Goal: Information Seeking & Learning: Learn about a topic

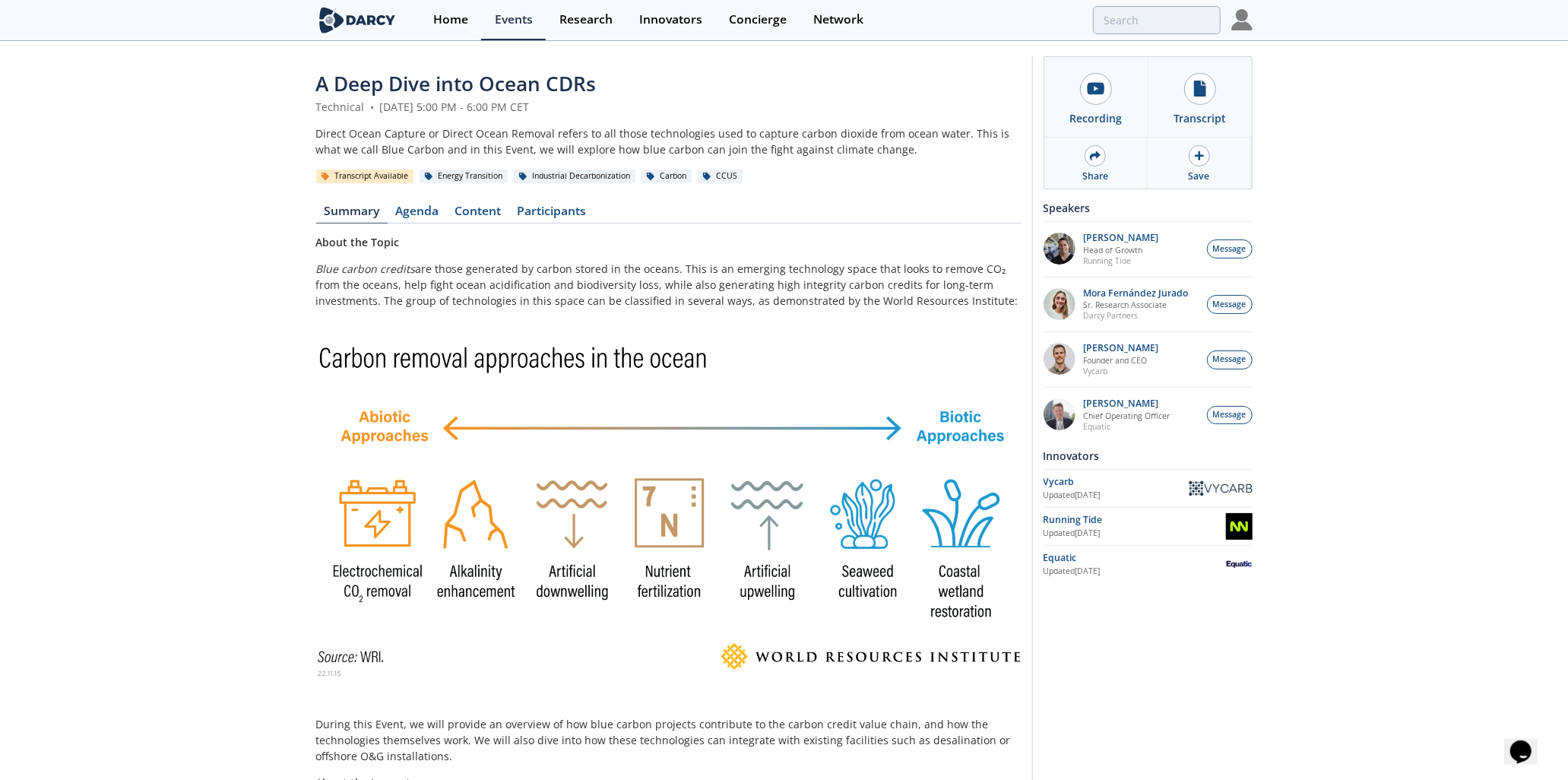
type input "ocean cdr"
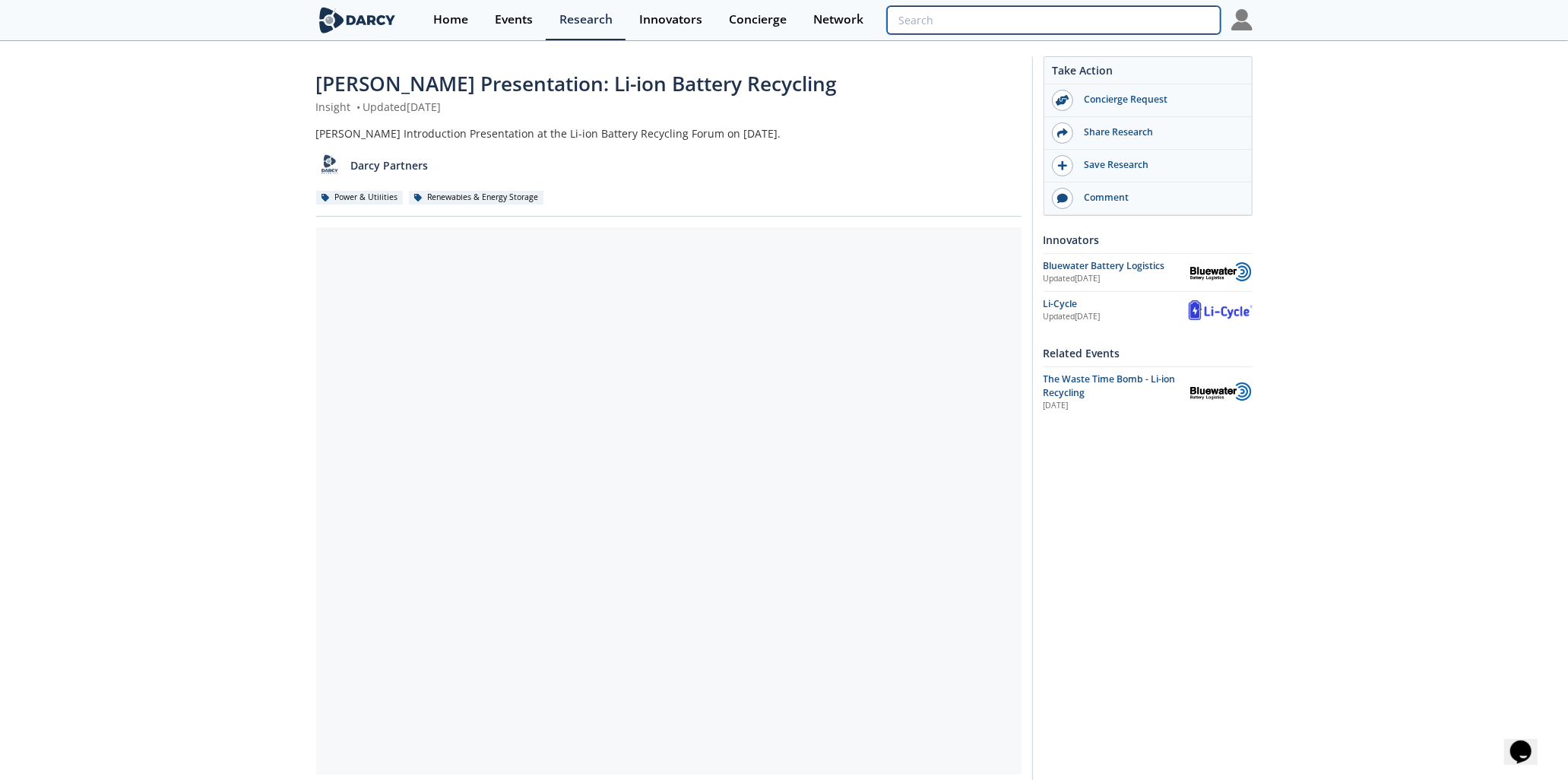
click at [1153, 24] on input "search" at bounding box center [1054, 20] width 333 height 28
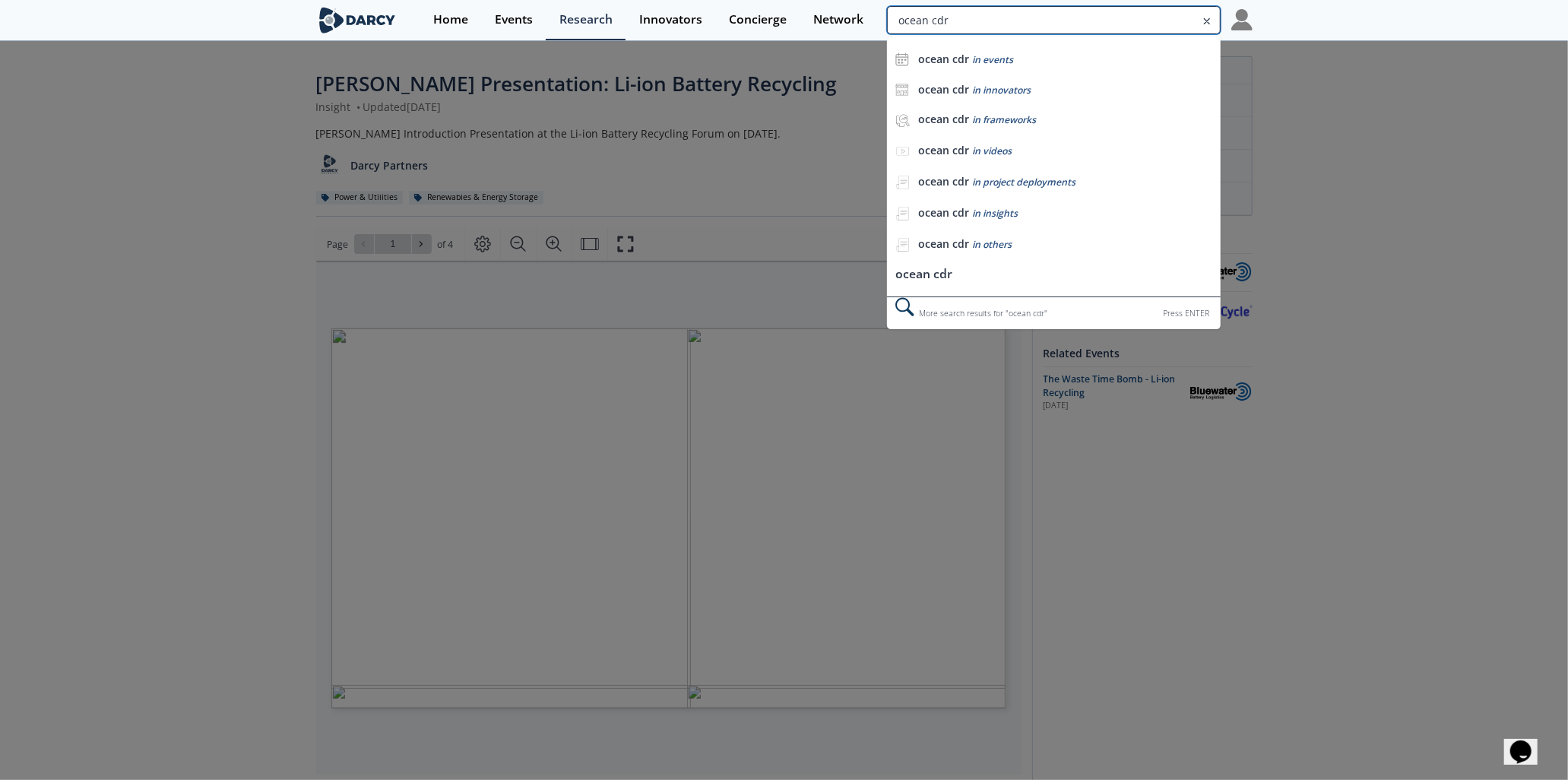
type input "ocean cdr"
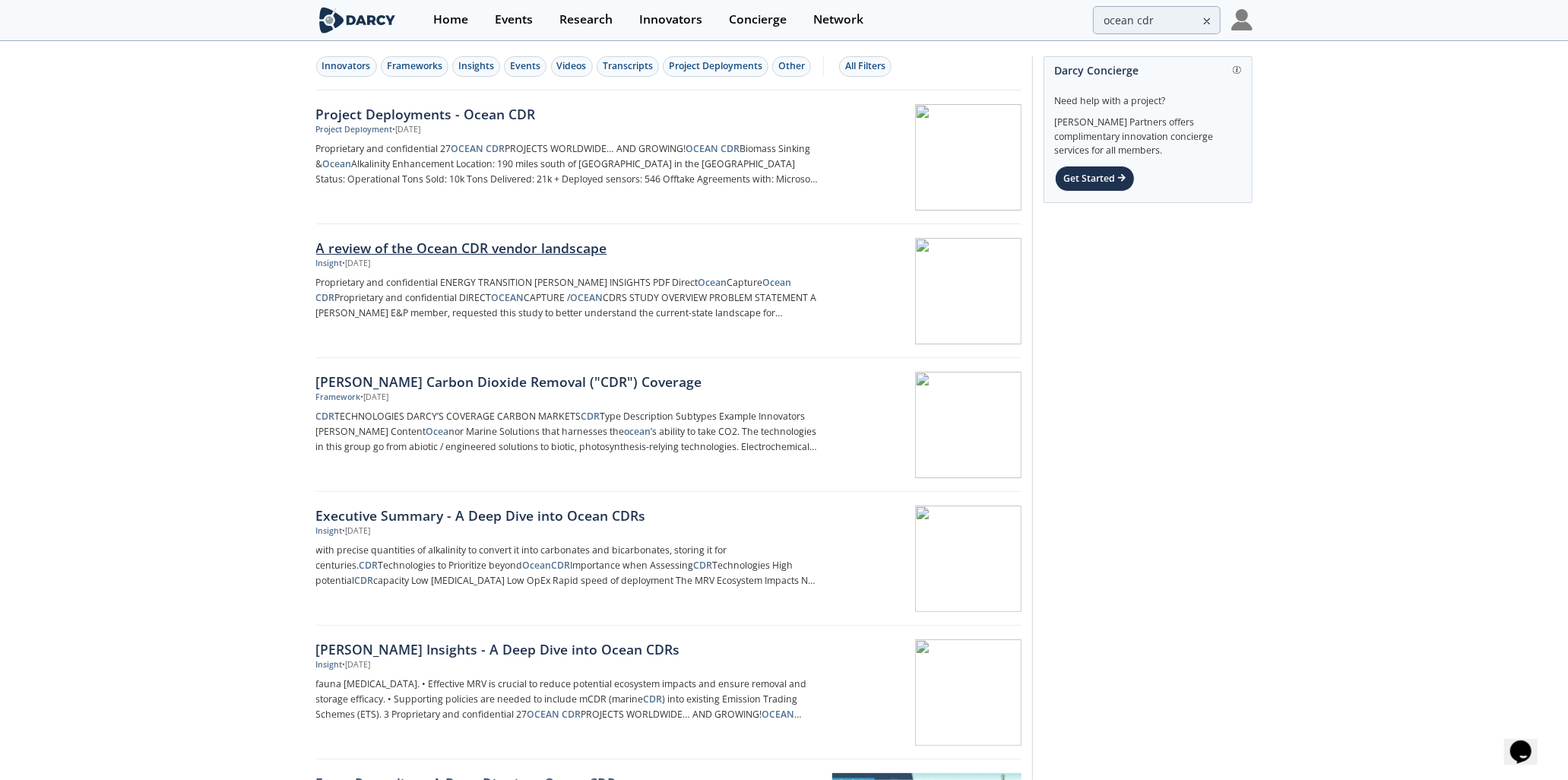
click at [595, 239] on div "A review of the Ocean CDR vendor landscape" at bounding box center [568, 247] width 503 height 19
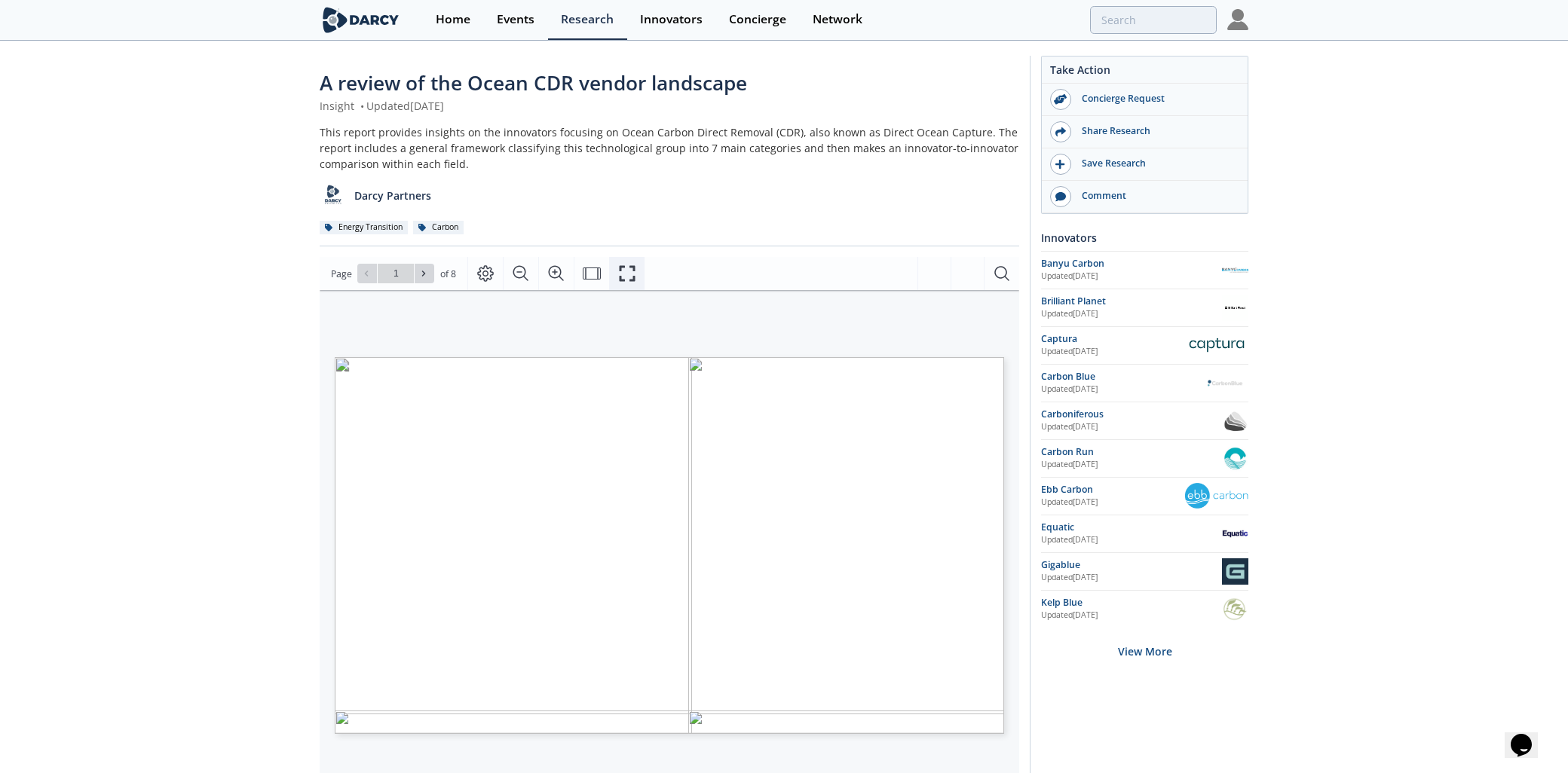
click at [628, 273] on icon "Fullscreen" at bounding box center [628, 273] width 18 height 18
click at [367, 270] on icon at bounding box center [366, 273] width 9 height 9
type input "1"
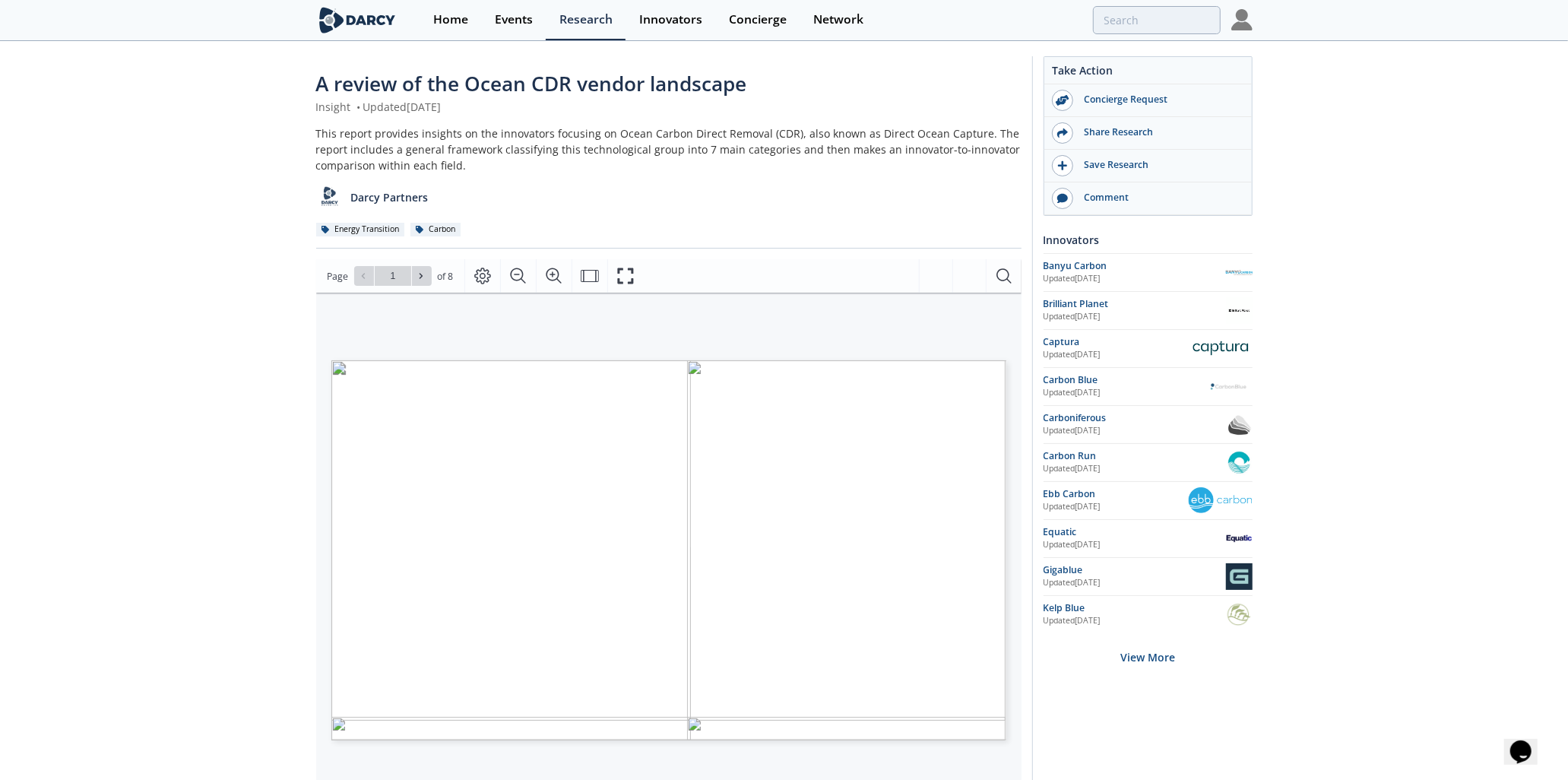
type input "ocean cdr"
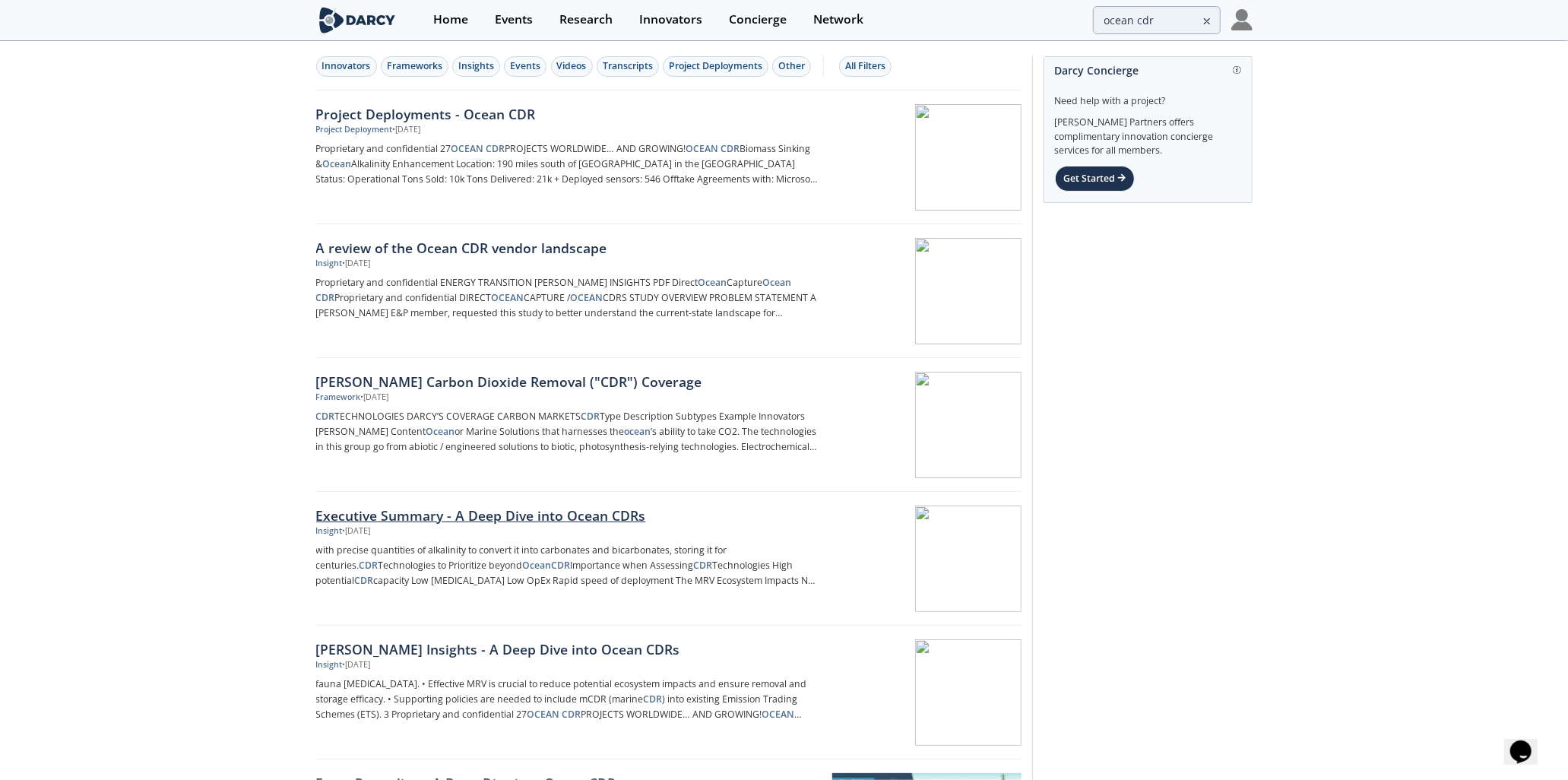
click at [560, 520] on div "Executive Summary - A Deep Dive into Ocean CDRs" at bounding box center [568, 514] width 503 height 19
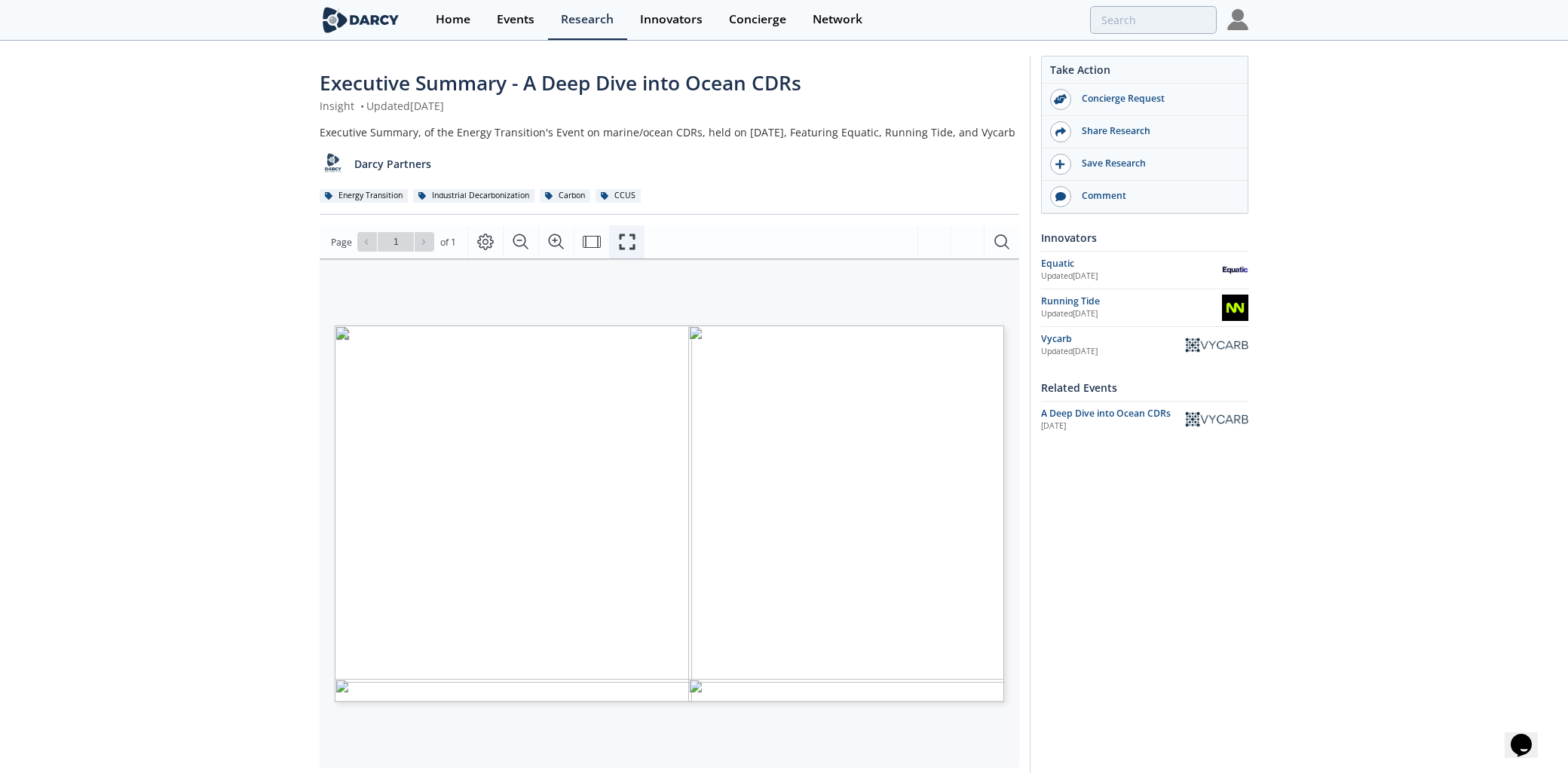
click at [631, 251] on icon "Fullscreen" at bounding box center [628, 242] width 18 height 18
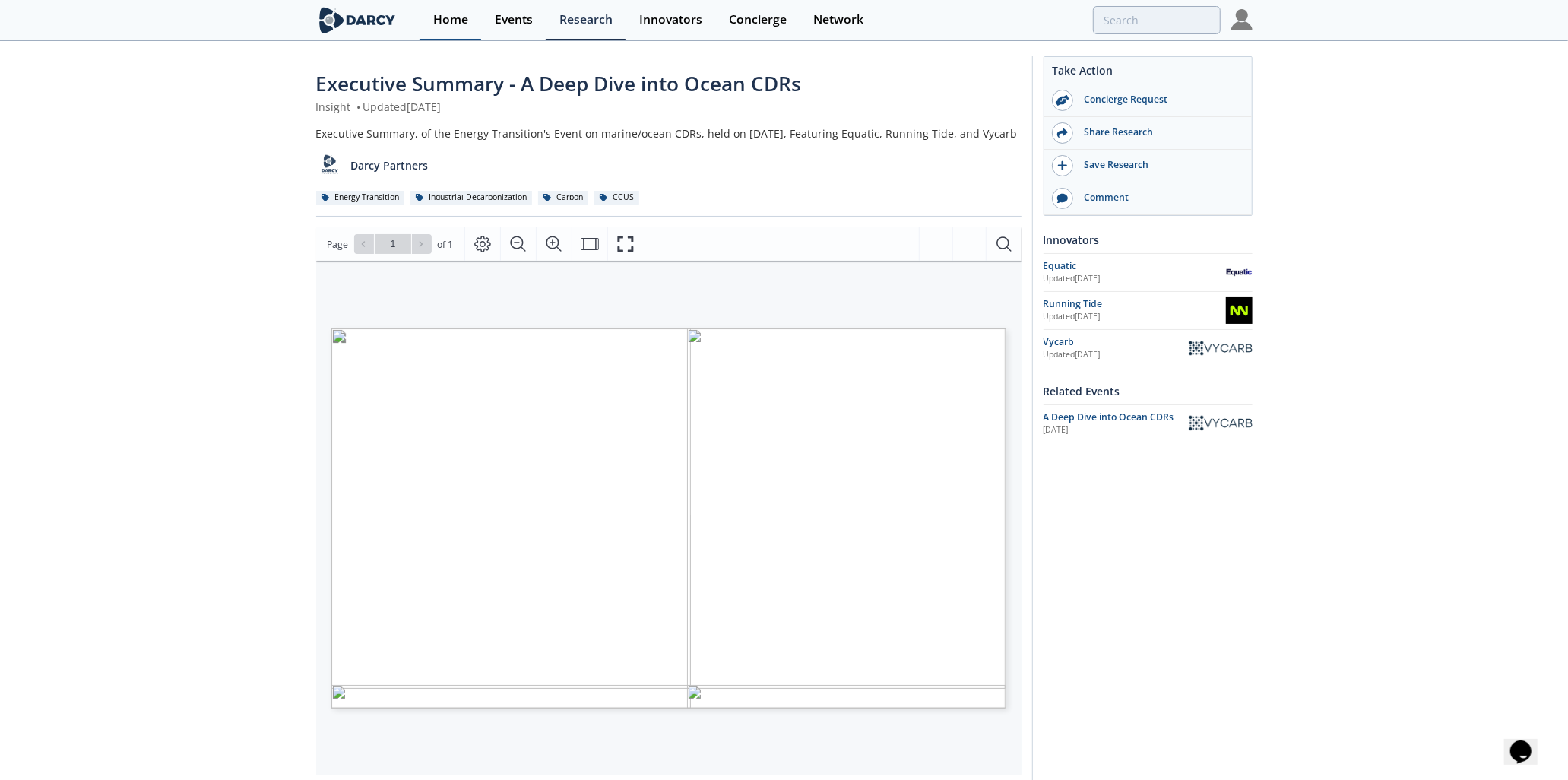
type input "ocean cdr"
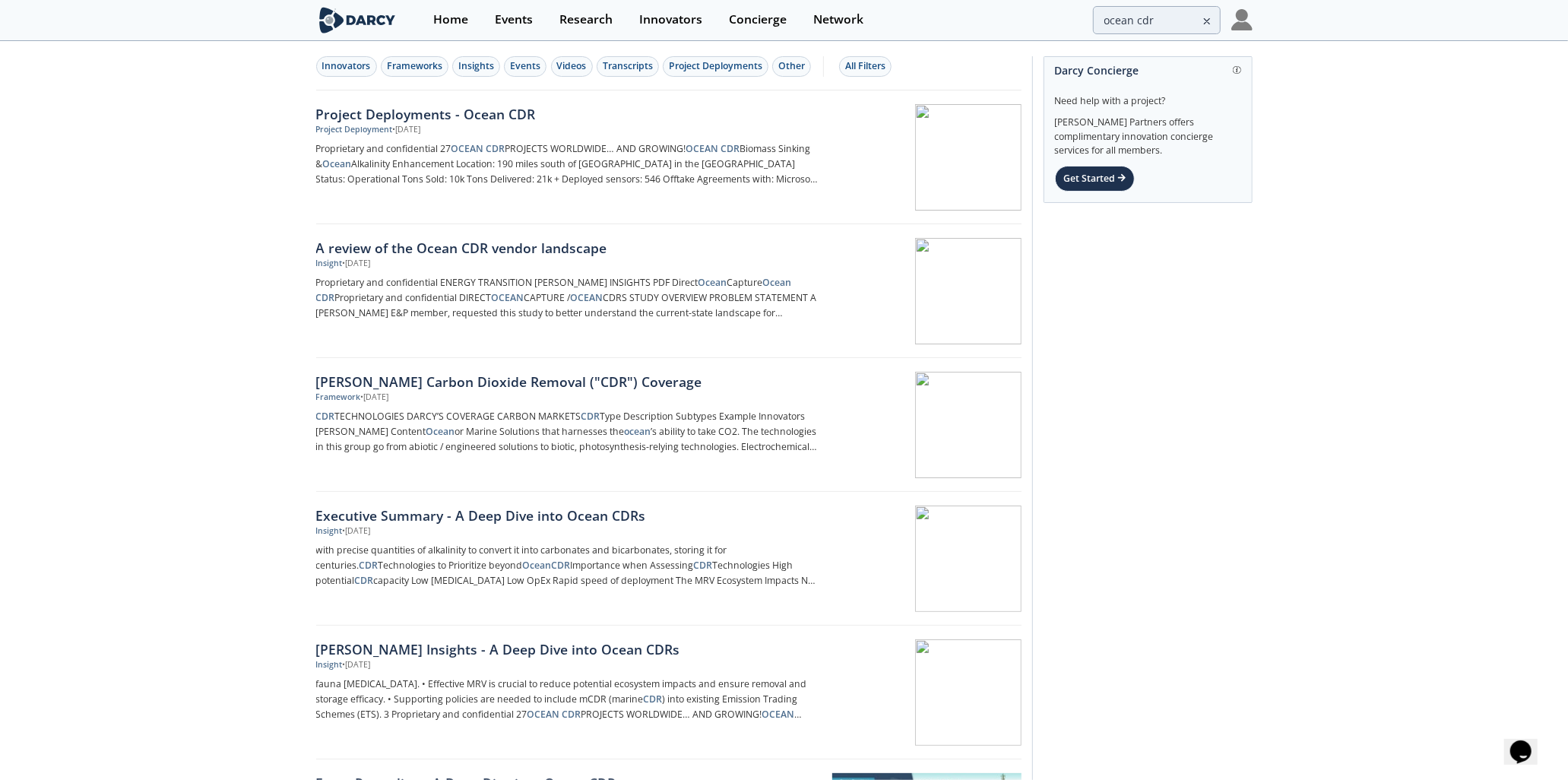
click at [602, 378] on div "[PERSON_NAME] Carbon Dioxide Removal ("CDR") Coverage" at bounding box center [568, 381] width 503 height 19
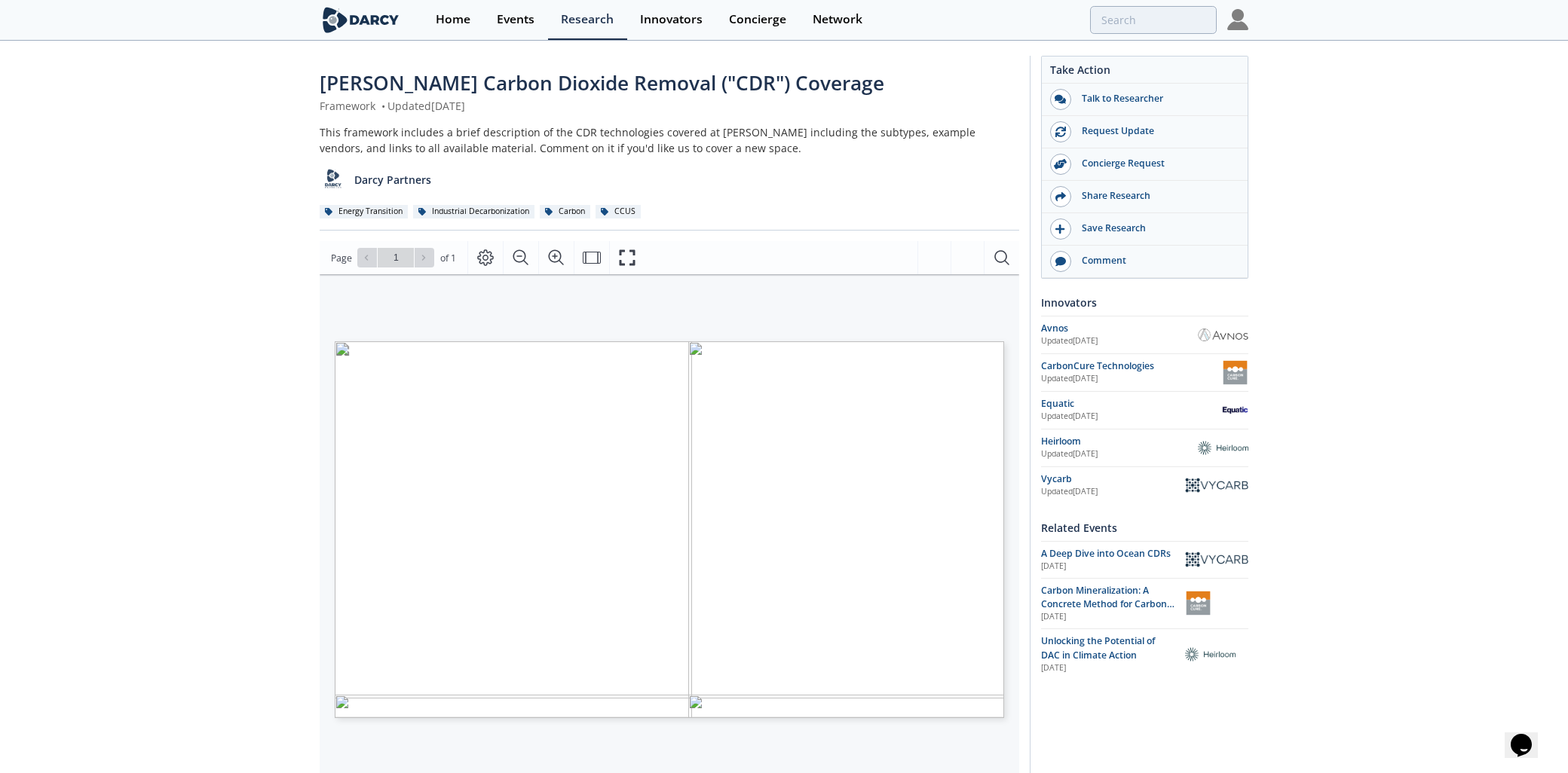
click at [626, 254] on icon "Fullscreen" at bounding box center [628, 258] width 18 height 18
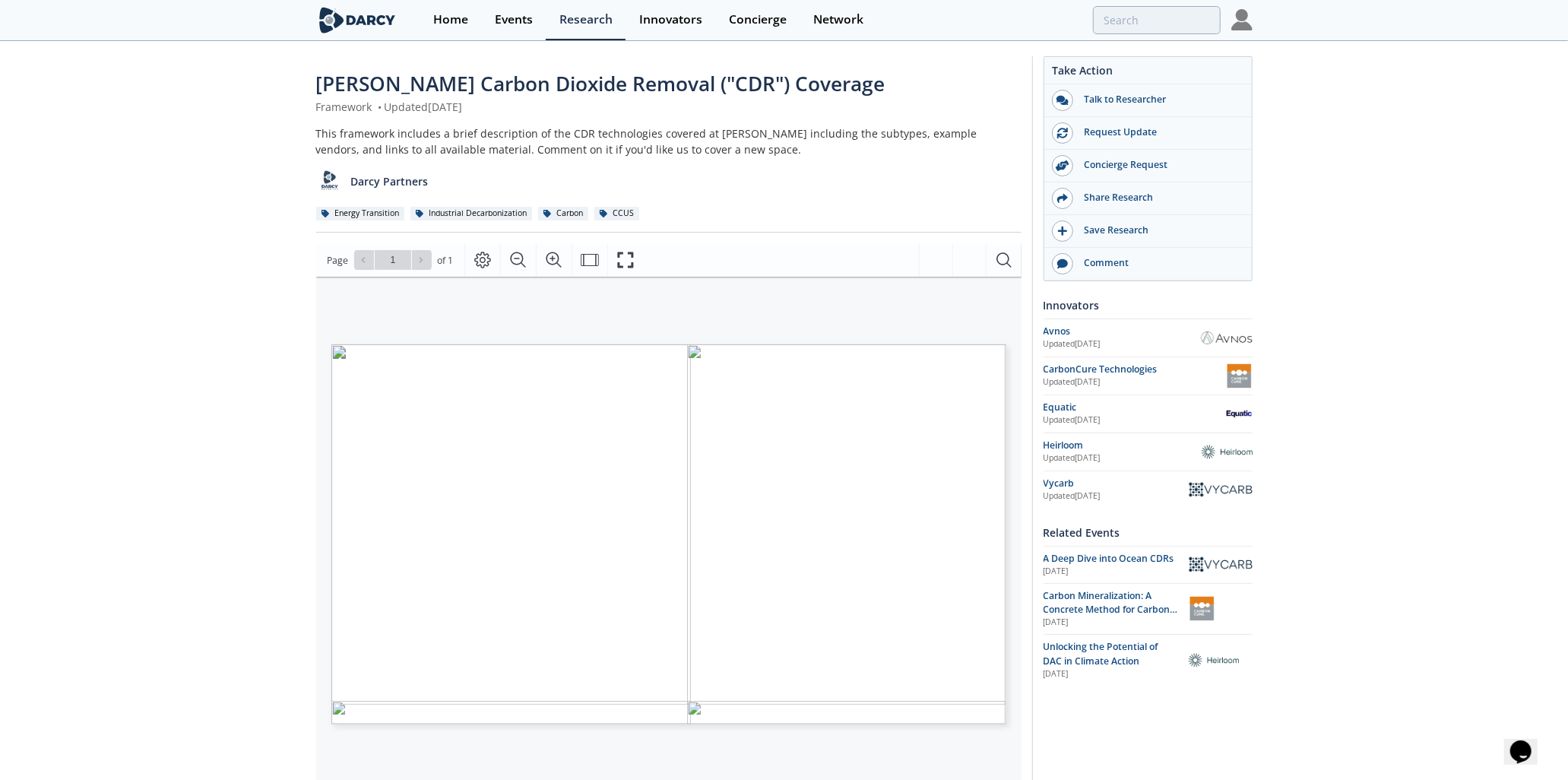
type input "ocean cdr"
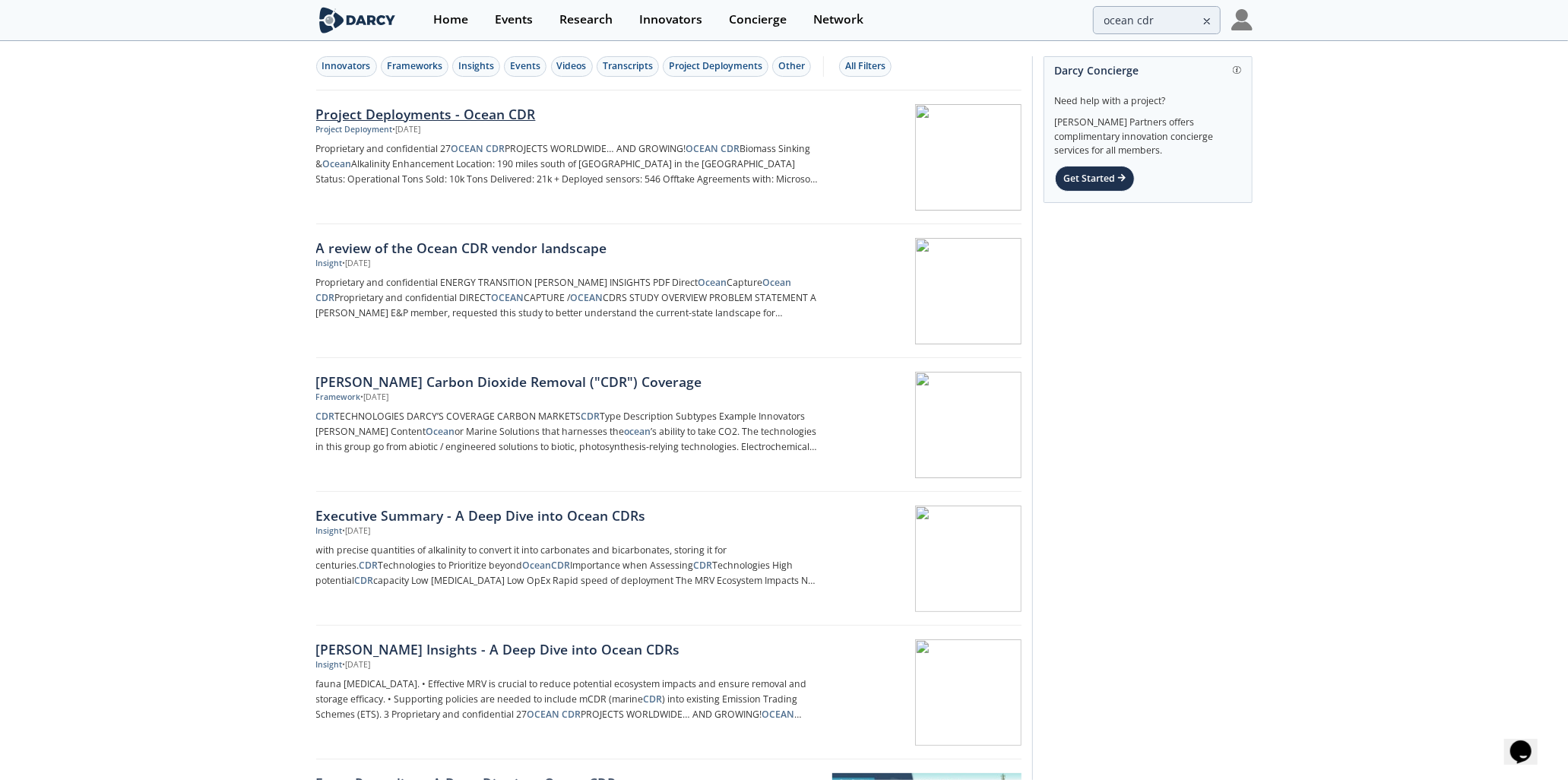
click at [469, 108] on div "Project Deployments - Ocean CDR" at bounding box center [568, 114] width 503 height 19
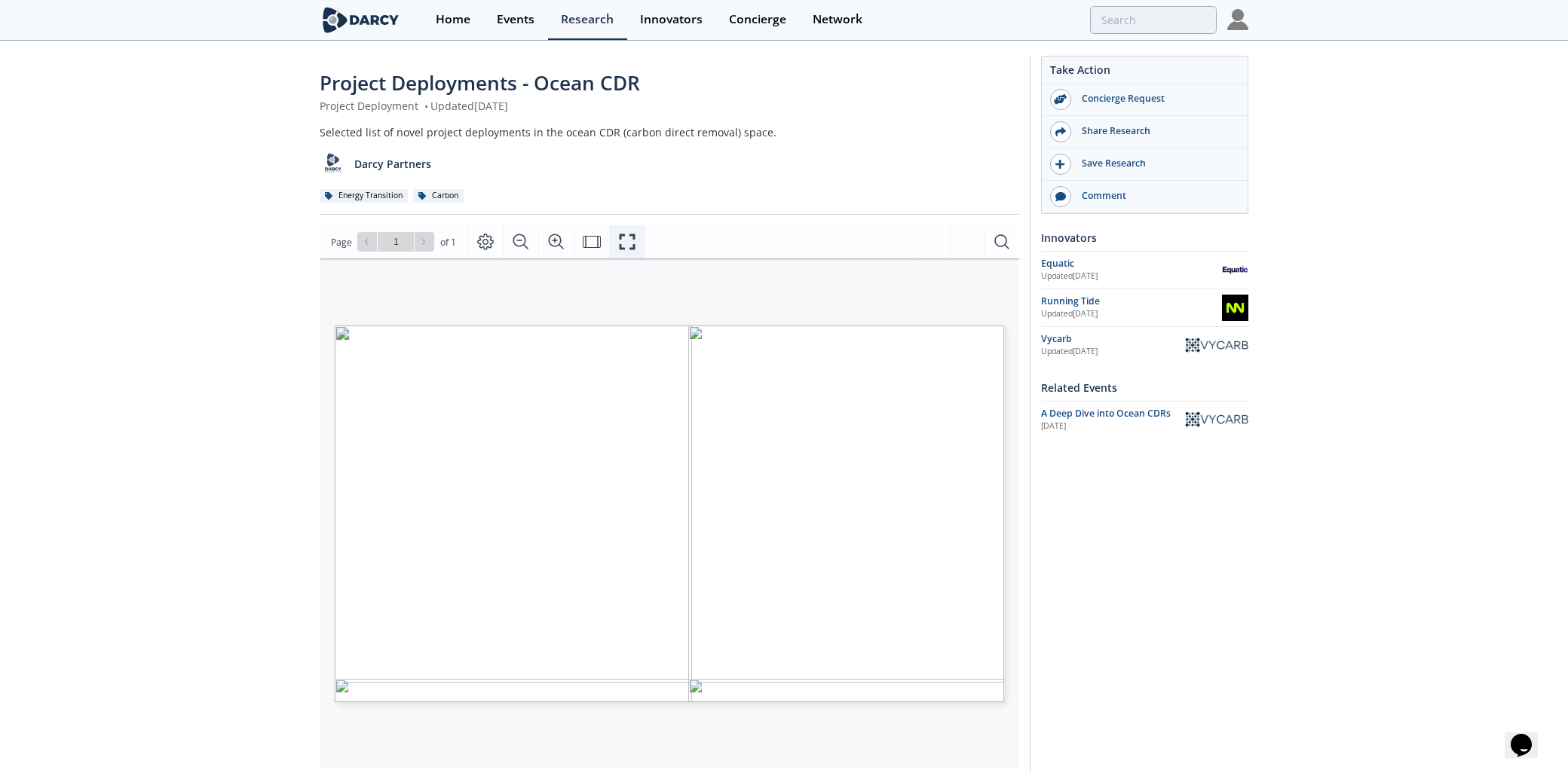
click at [627, 239] on icon "Fullscreen" at bounding box center [628, 242] width 18 height 18
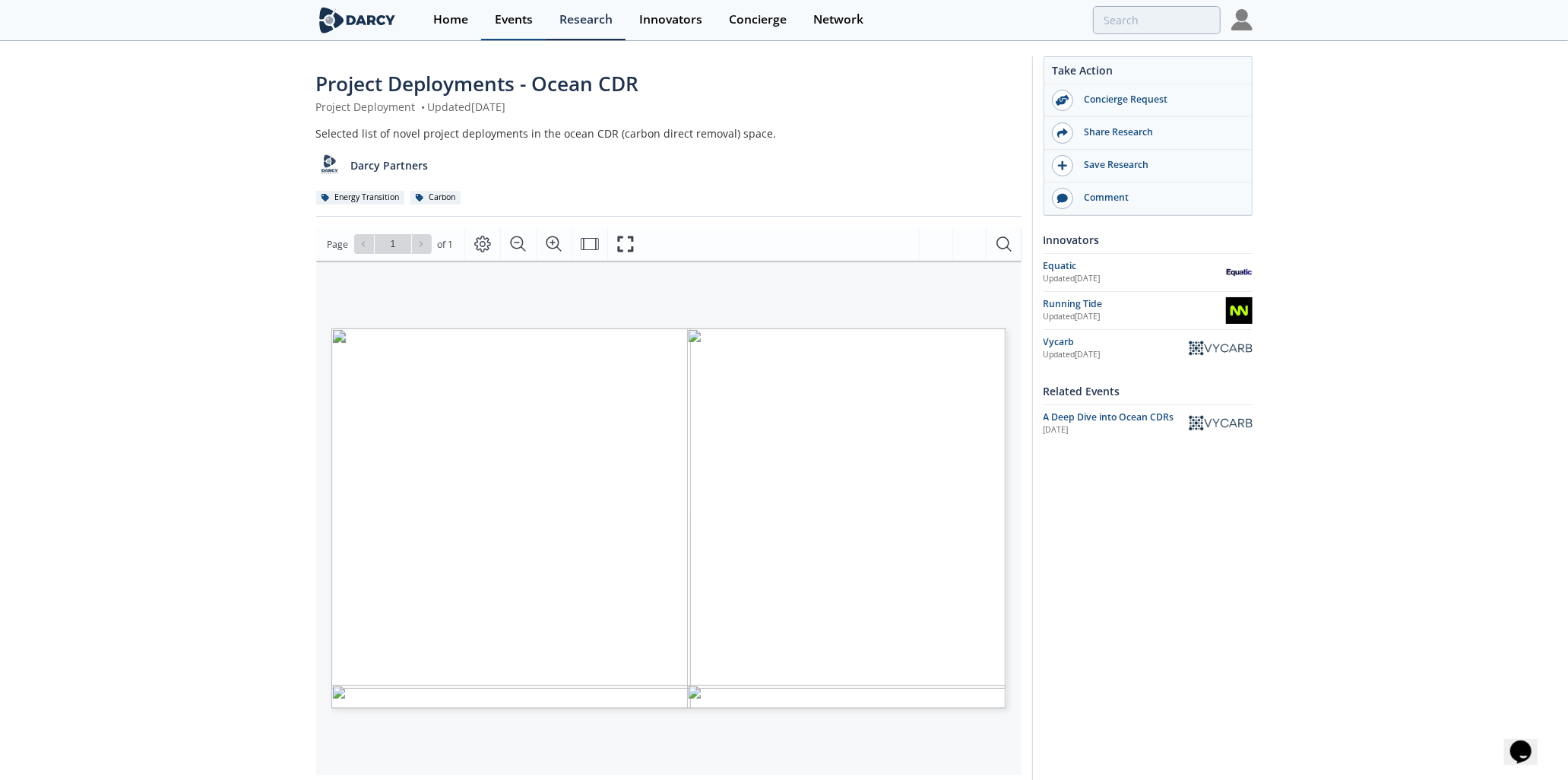
type input "ocean cdr"
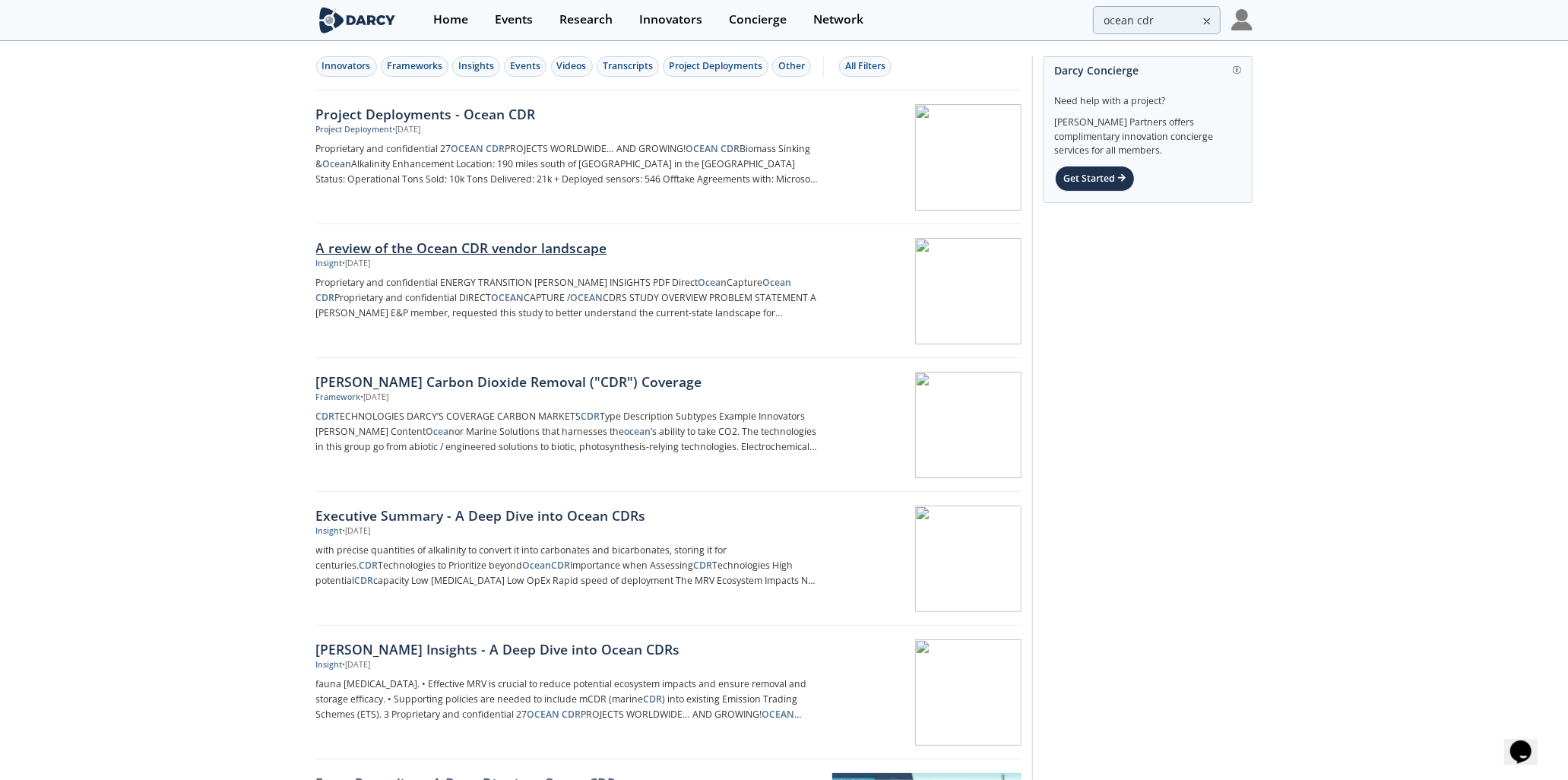
click at [541, 251] on div "A review of the Ocean CDR vendor landscape" at bounding box center [568, 247] width 503 height 19
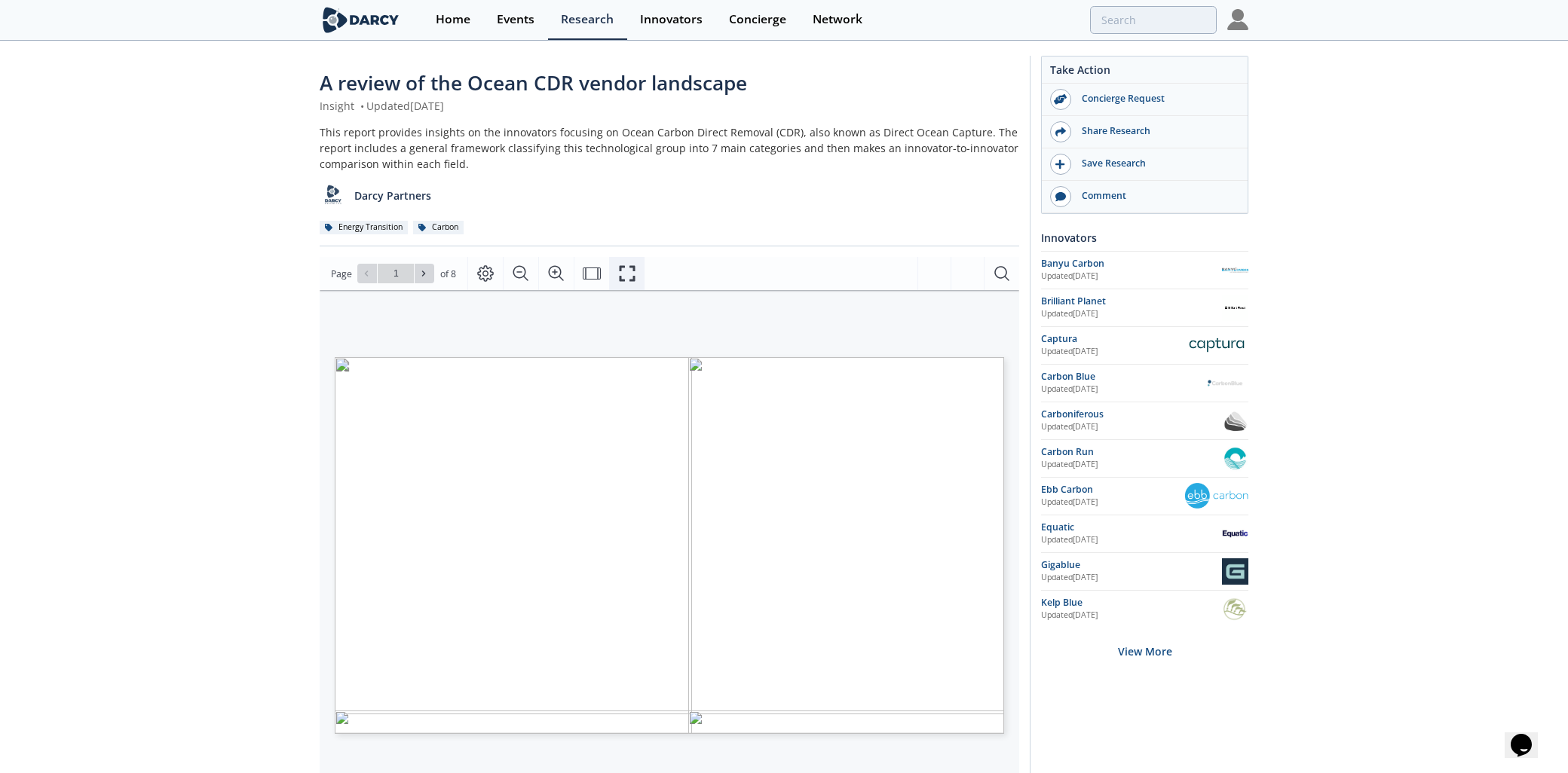
click at [628, 277] on icon "Fullscreen" at bounding box center [628, 273] width 18 height 18
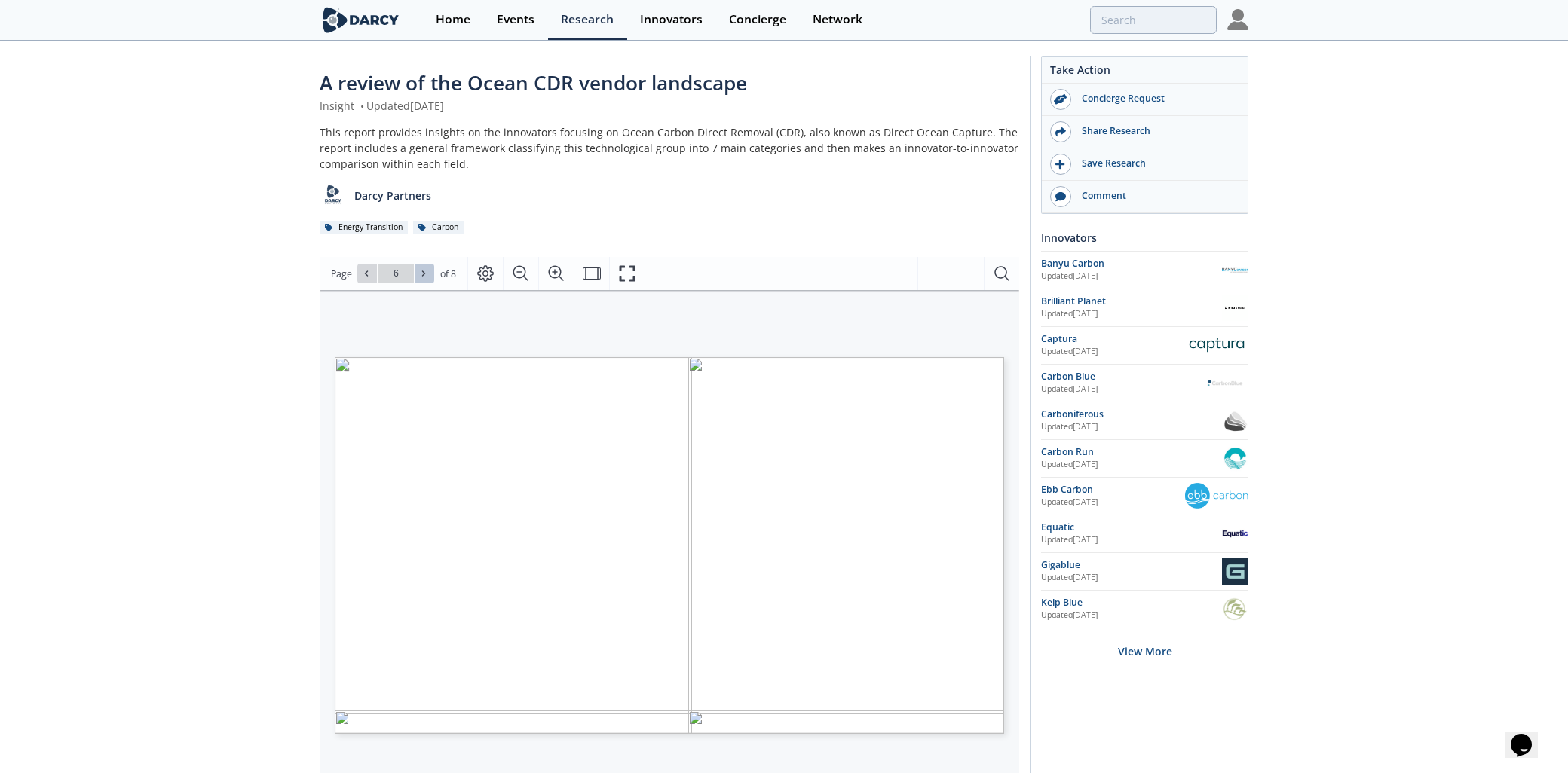
click at [420, 271] on icon at bounding box center [424, 273] width 9 height 9
type input "7"
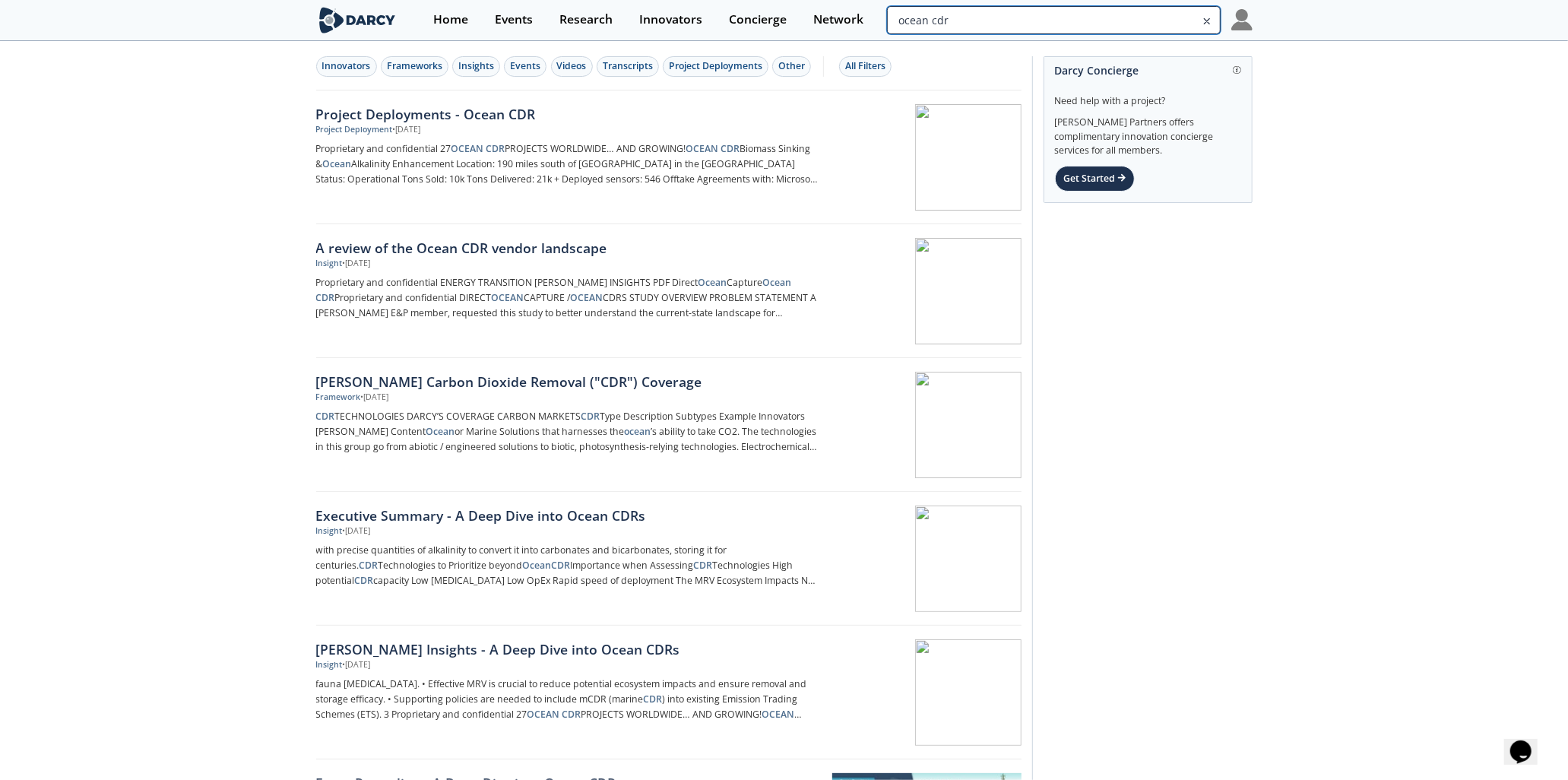
click at [1127, 20] on input "ocean cdr" at bounding box center [1054, 20] width 333 height 28
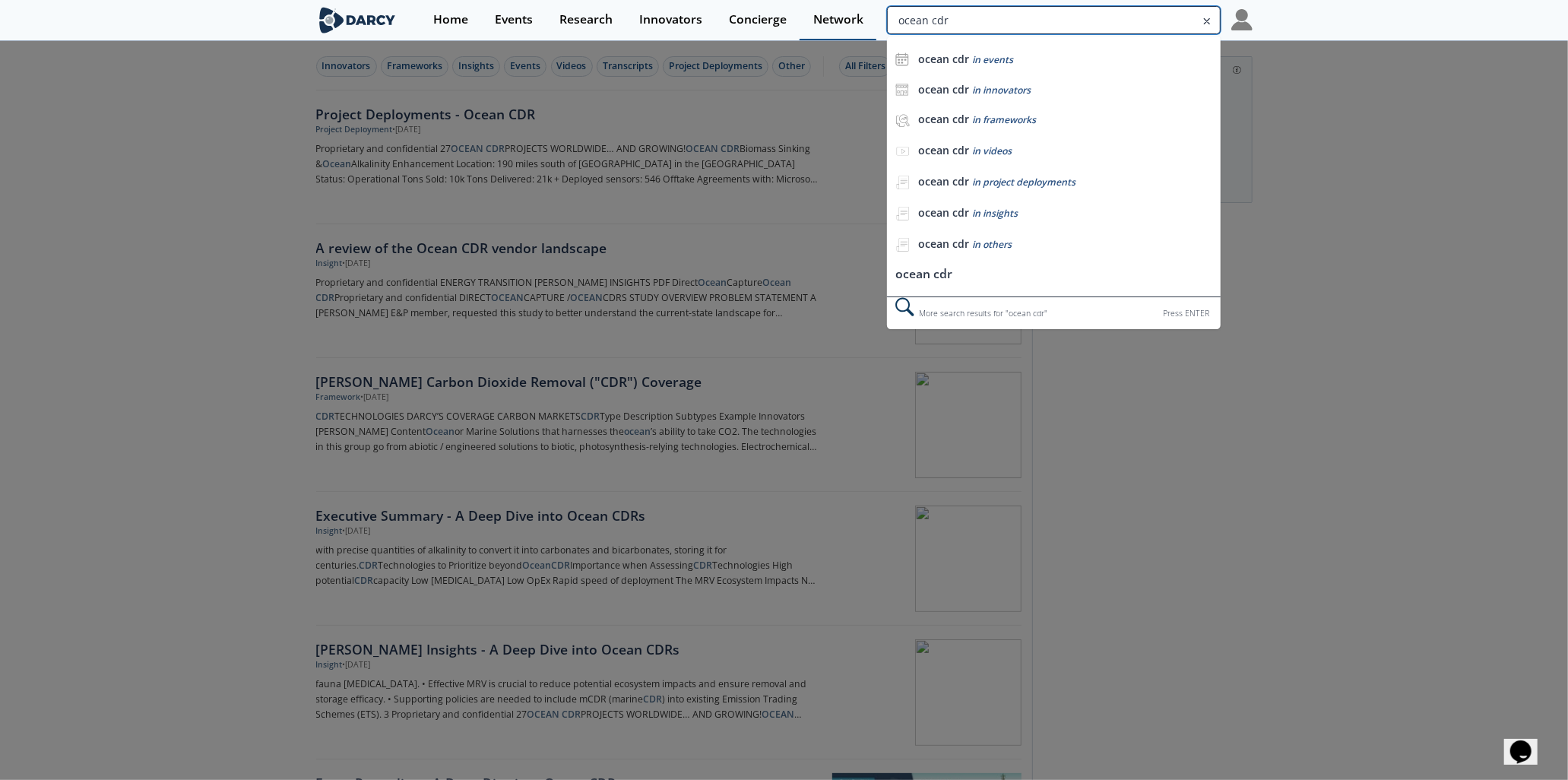
drag, startPoint x: 979, startPoint y: 20, endPoint x: 840, endPoint y: 15, distance: 139.1
click at [840, 17] on div "Home Events Research Innovators Concierge Network ocean cdr ocean cdr in events…" at bounding box center [836, 20] width 833 height 41
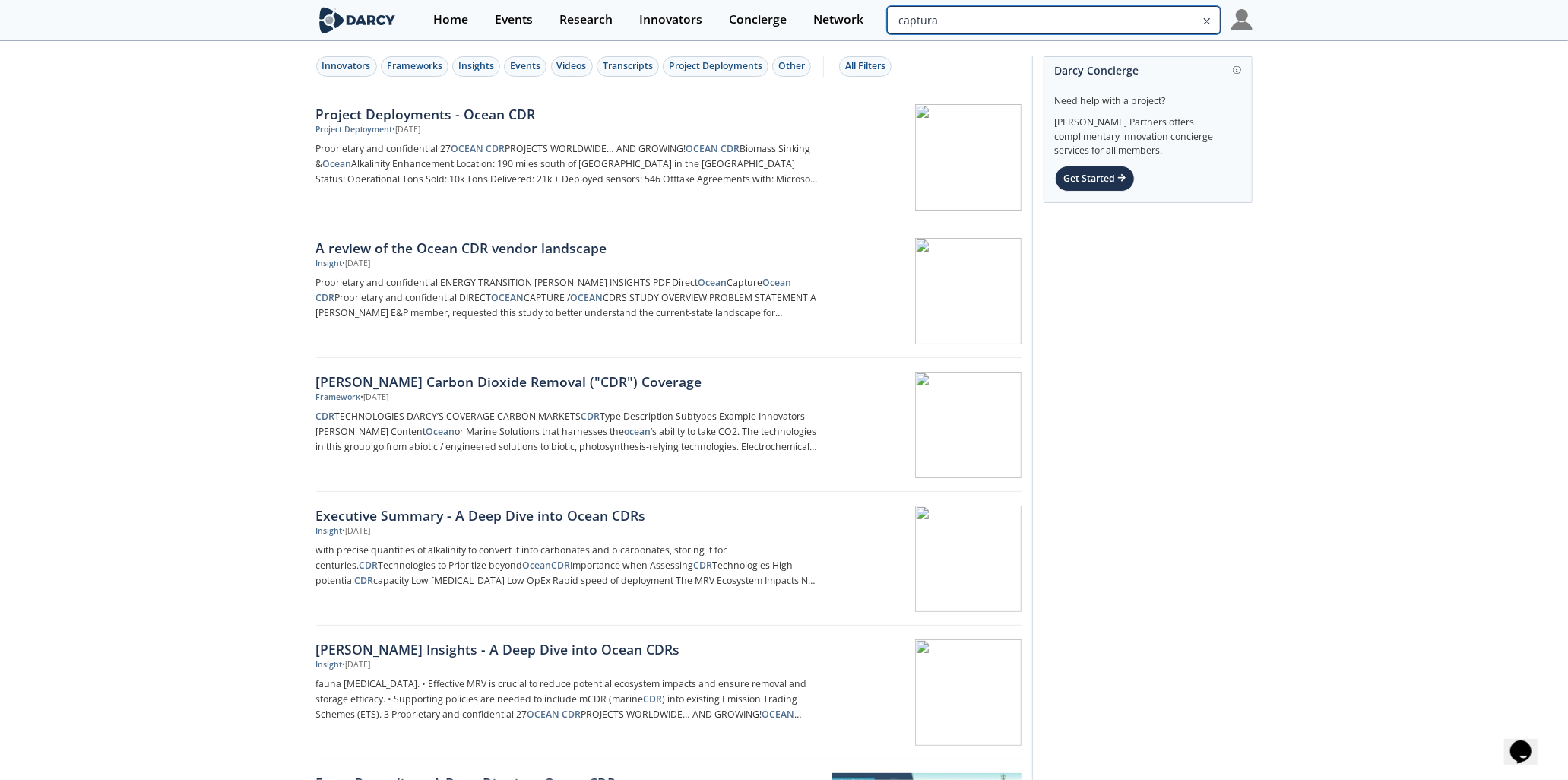
click at [1037, 24] on input "captura" at bounding box center [1054, 20] width 333 height 28
type input "captura"
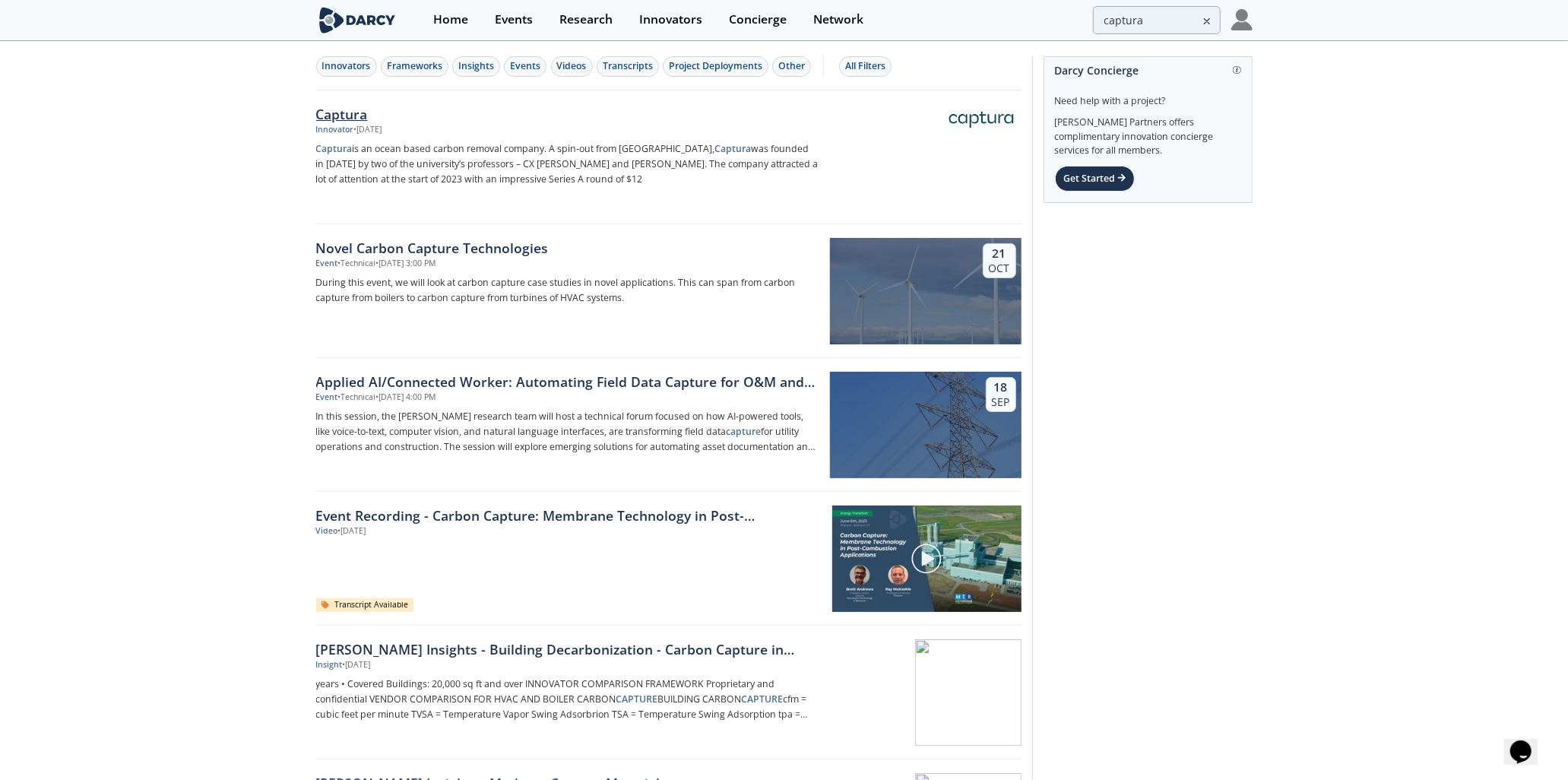
click at [345, 118] on div "Captura" at bounding box center [568, 114] width 503 height 19
